Goal: Find specific fact: Find contact information

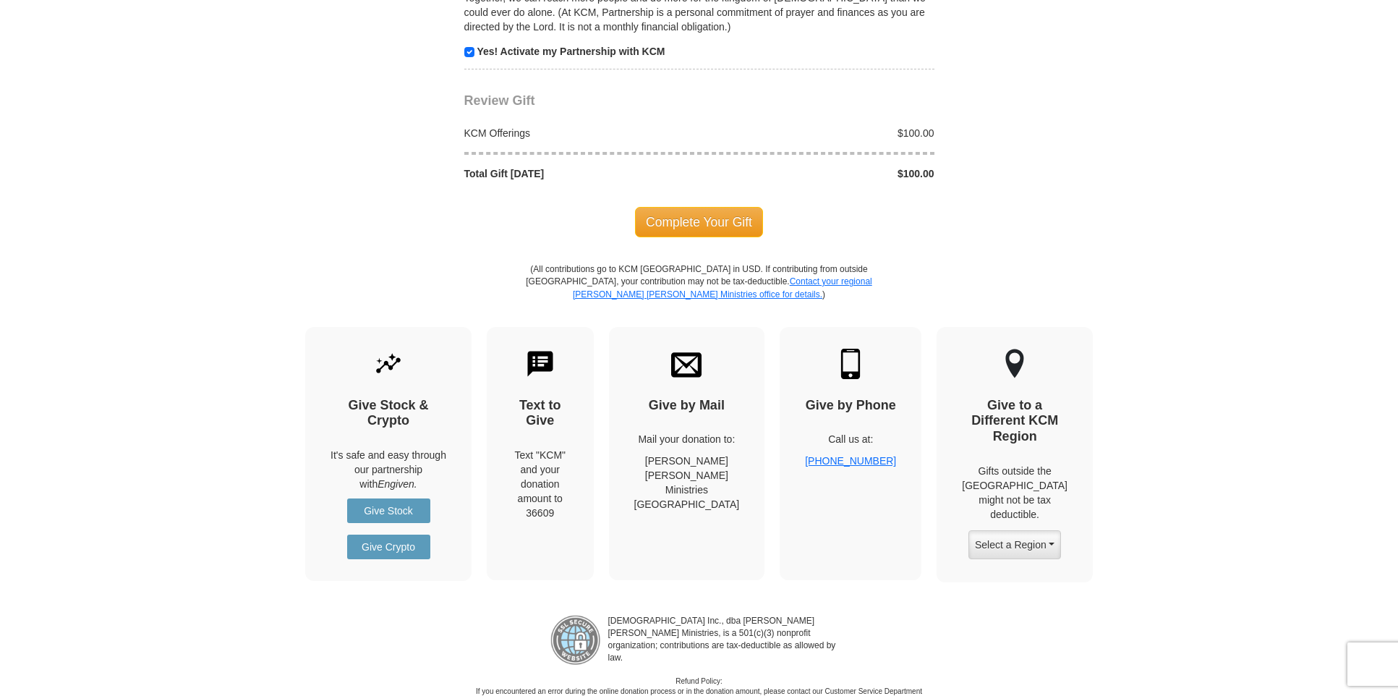
scroll to position [1507, 0]
click at [667, 476] on p "Kenneth Copeland Ministries Fort Worth, TX 76192" at bounding box center [687, 480] width 106 height 58
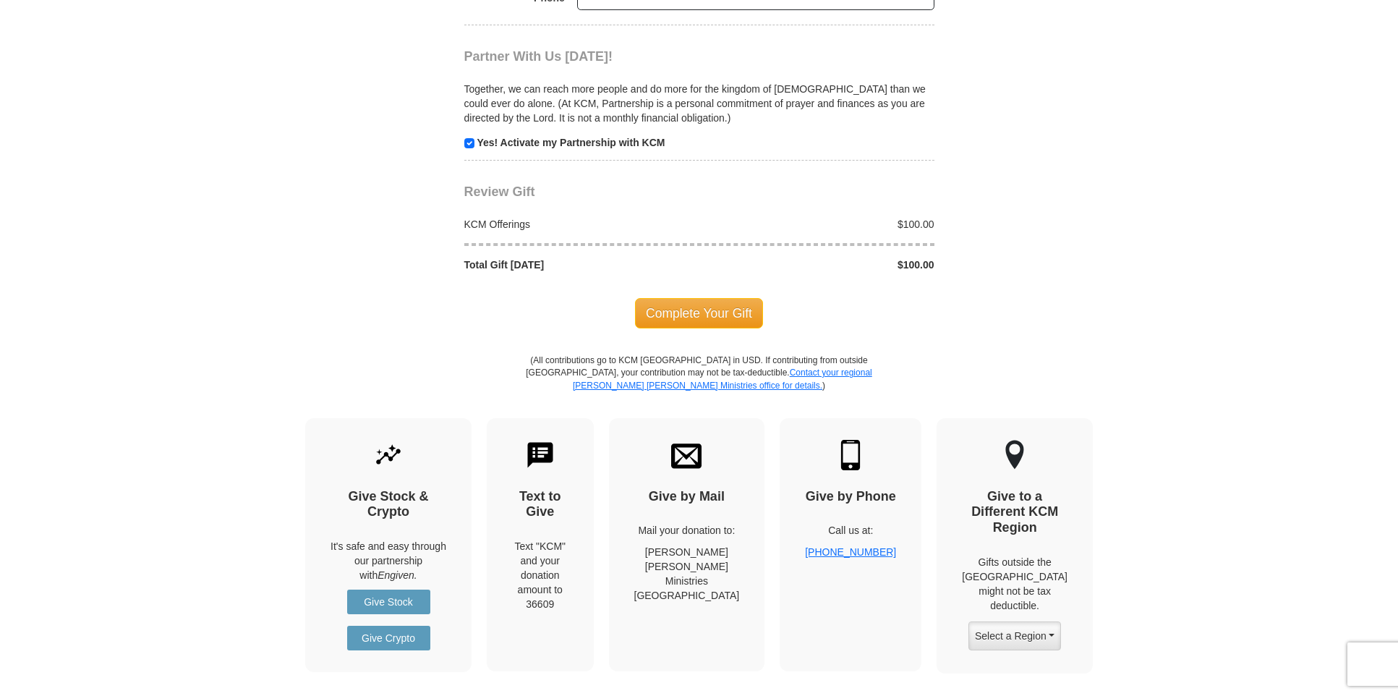
scroll to position [1414, 0]
drag, startPoint x: 660, startPoint y: 542, endPoint x: 742, endPoint y: 593, distance: 96.1
click at [742, 594] on div "Give by Mail Mail your donation to: Kenneth Copeland Ministries Fort Worth, TX …" at bounding box center [687, 543] width 156 height 253
copy p "Kenneth Copeland Ministries Fort Worth, TX 76192"
click at [765, 601] on div "Give by Mail Mail your donation to: Kenneth Copeland Ministries Fort Worth, TX …" at bounding box center [687, 543] width 156 height 253
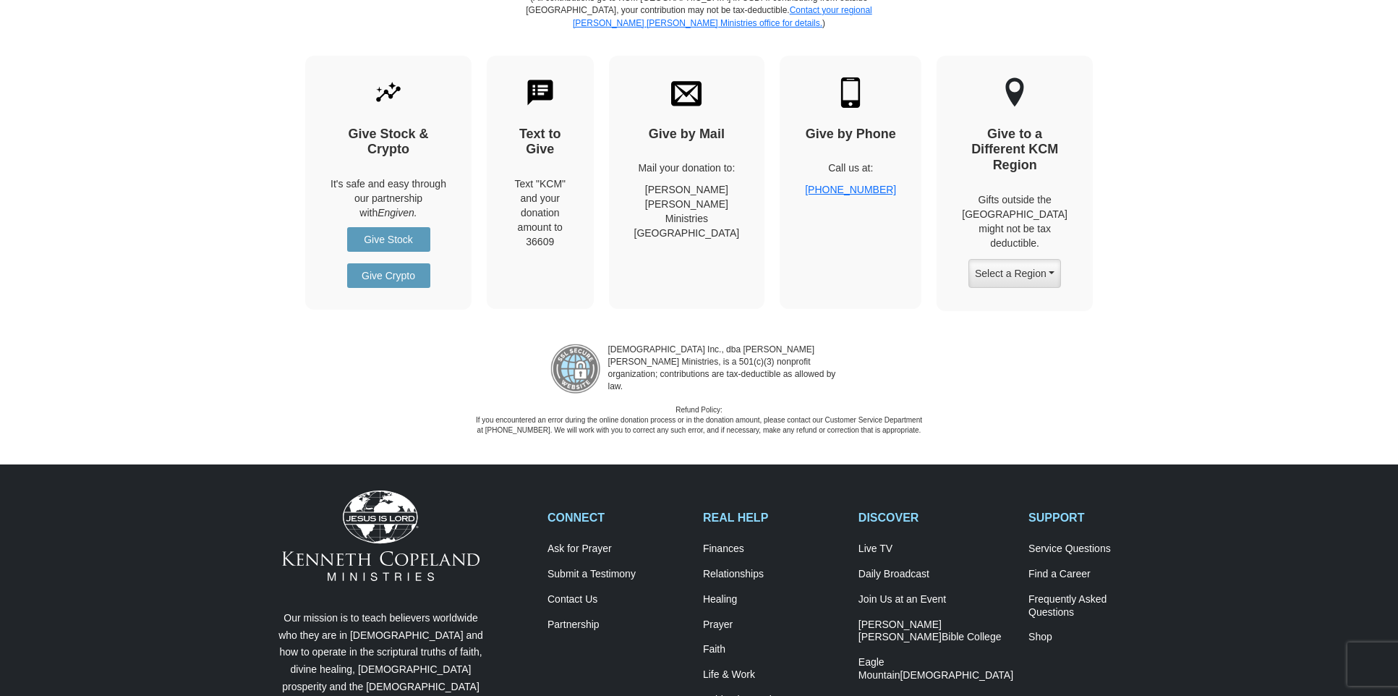
scroll to position [1792, 0]
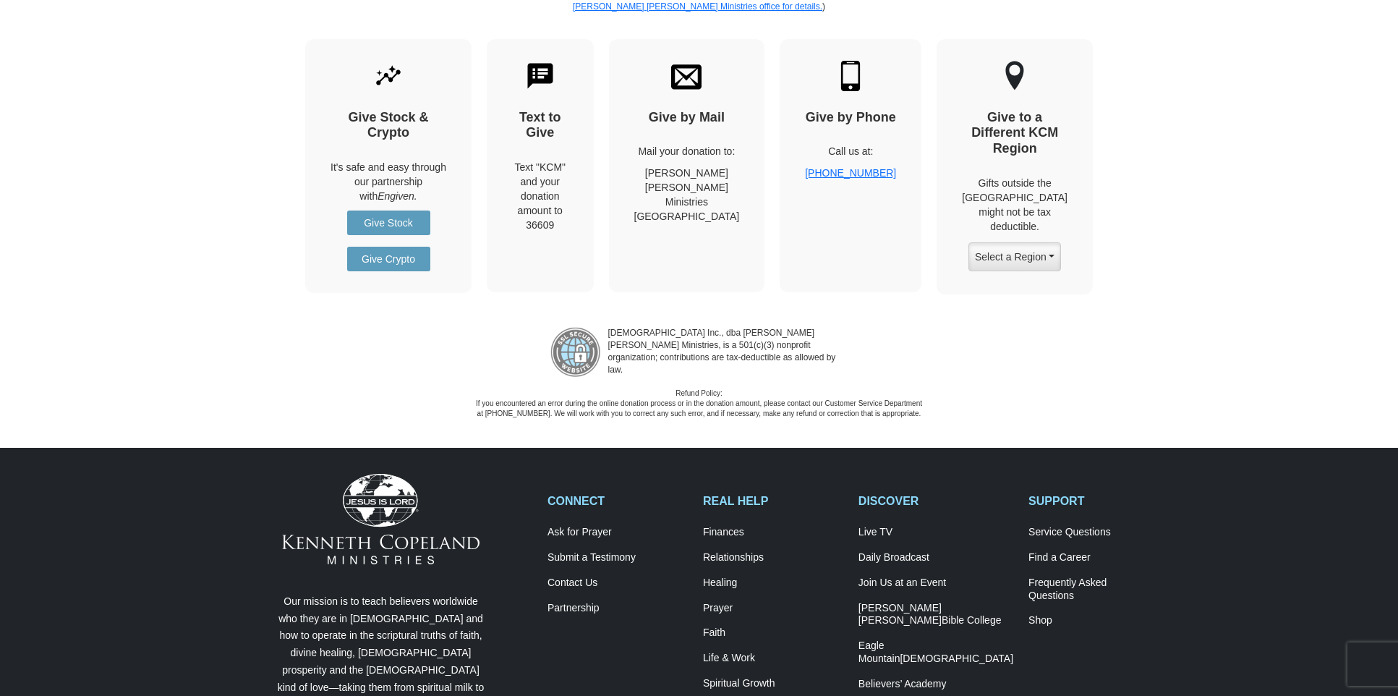
drag, startPoint x: 657, startPoint y: 160, endPoint x: 734, endPoint y: 206, distance: 90.1
click at [734, 206] on div "Give by Mail Mail your donation to: Kenneth Copeland Ministries Fort Worth, TX …" at bounding box center [687, 165] width 156 height 253
copy p "Kenneth Copeland Ministries Fort Worth, TX 76192"
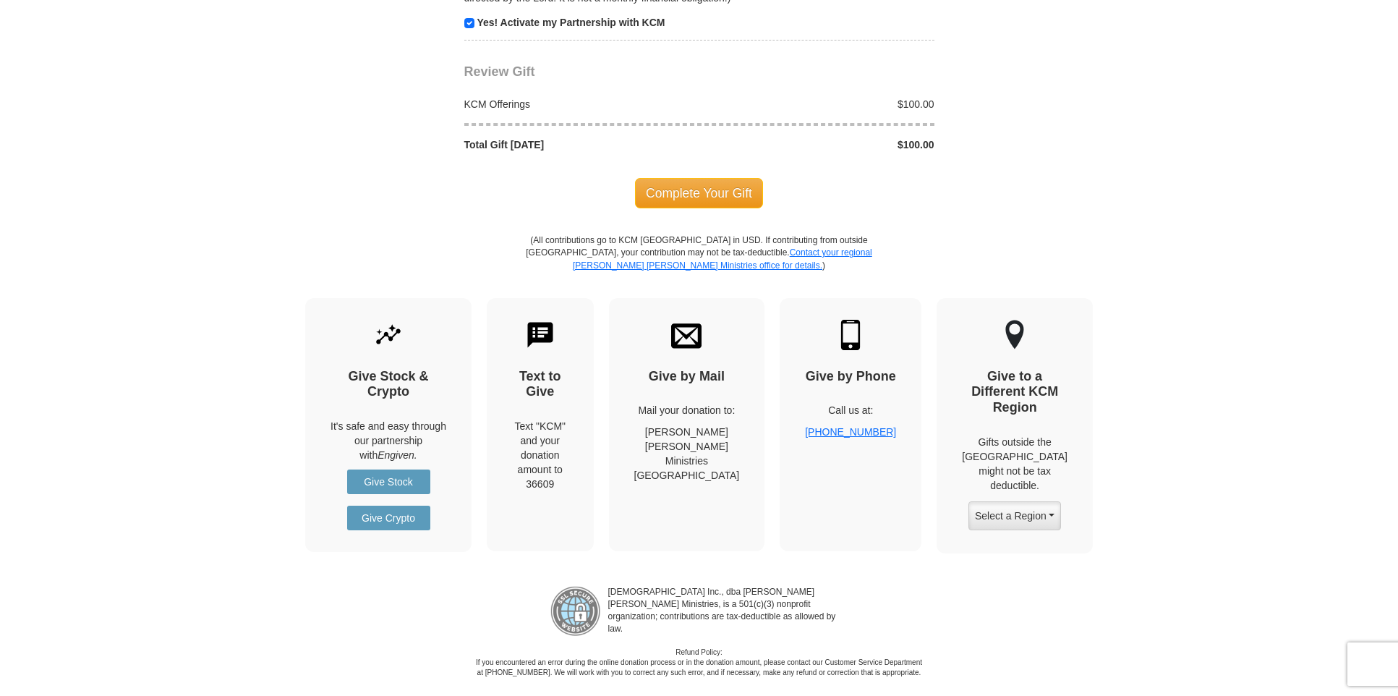
scroll to position [1534, 0]
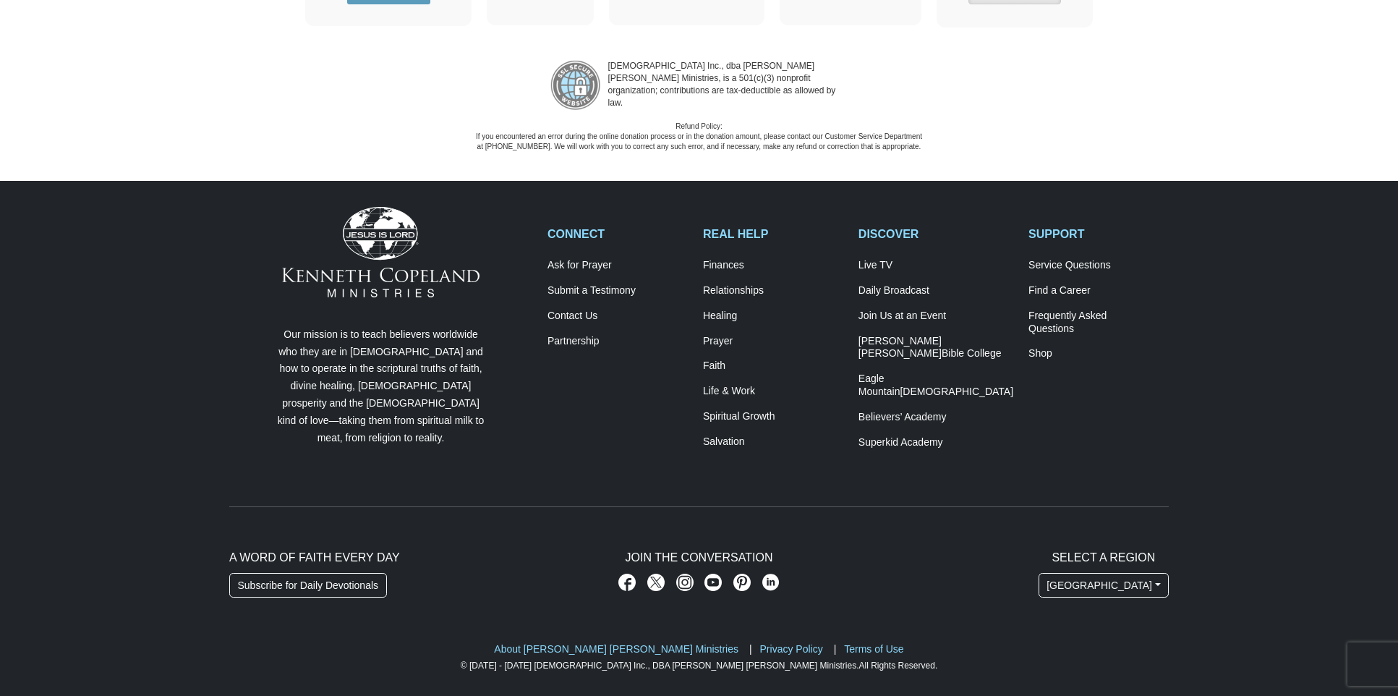
scroll to position [1621, 0]
